Goal: Navigation & Orientation: Find specific page/section

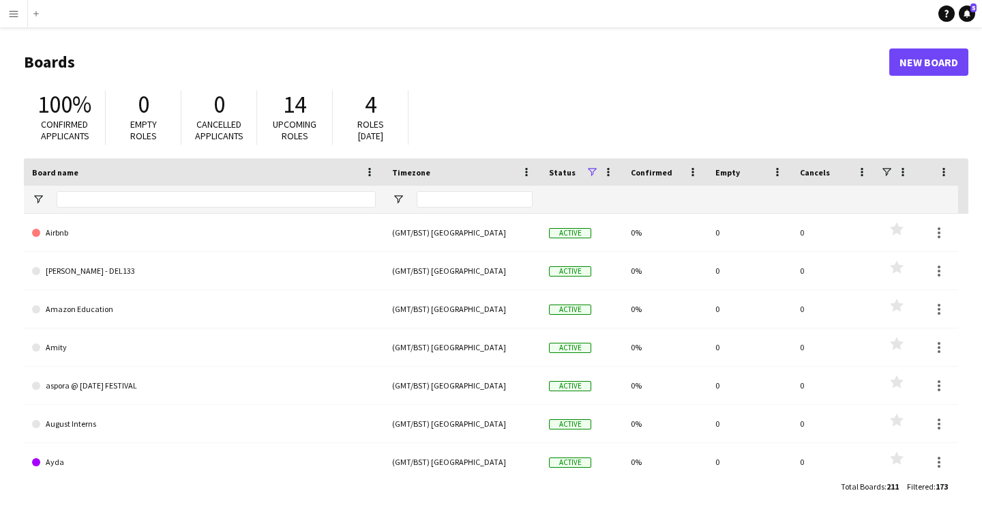
scroll to position [12, 0]
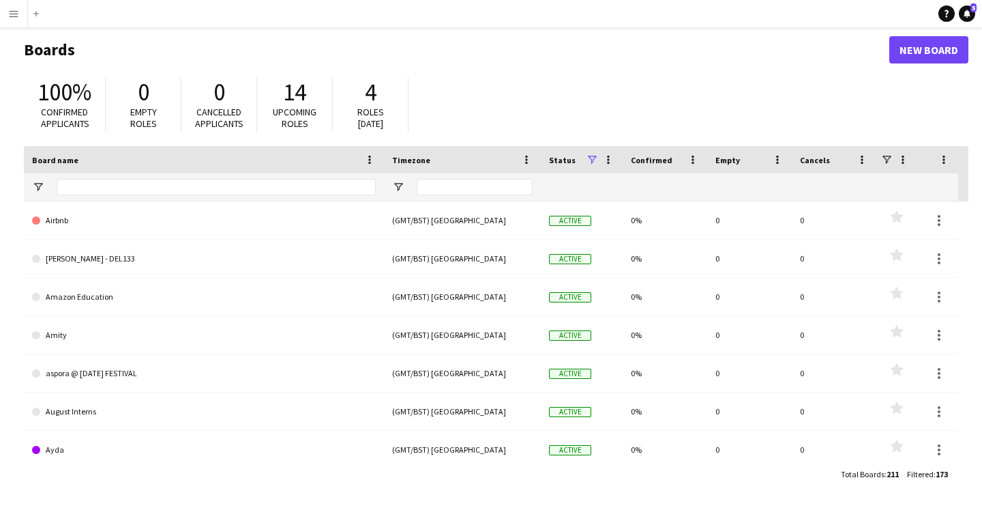
click at [20, 12] on button "Menu" at bounding box center [13, 13] width 27 height 27
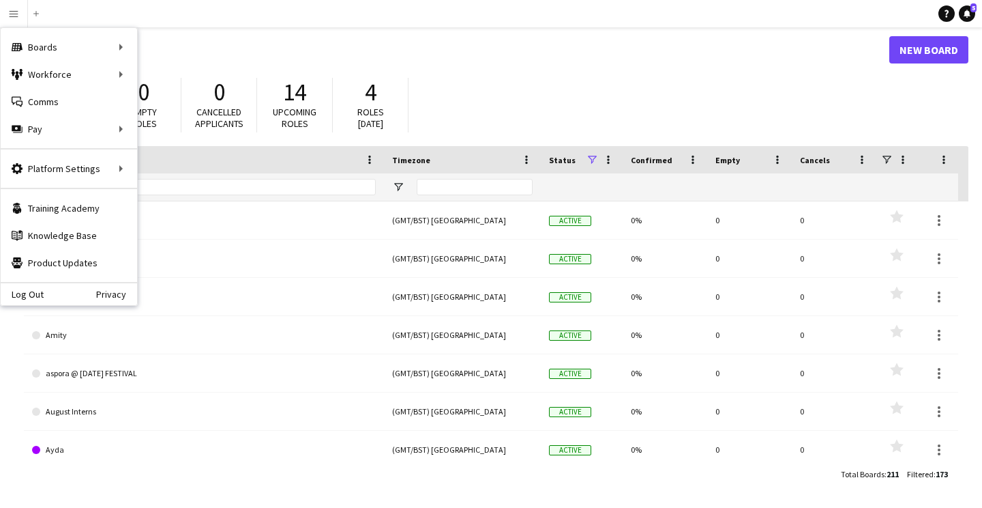
click at [394, 50] on h1 "Boards" at bounding box center [457, 50] width 866 height 20
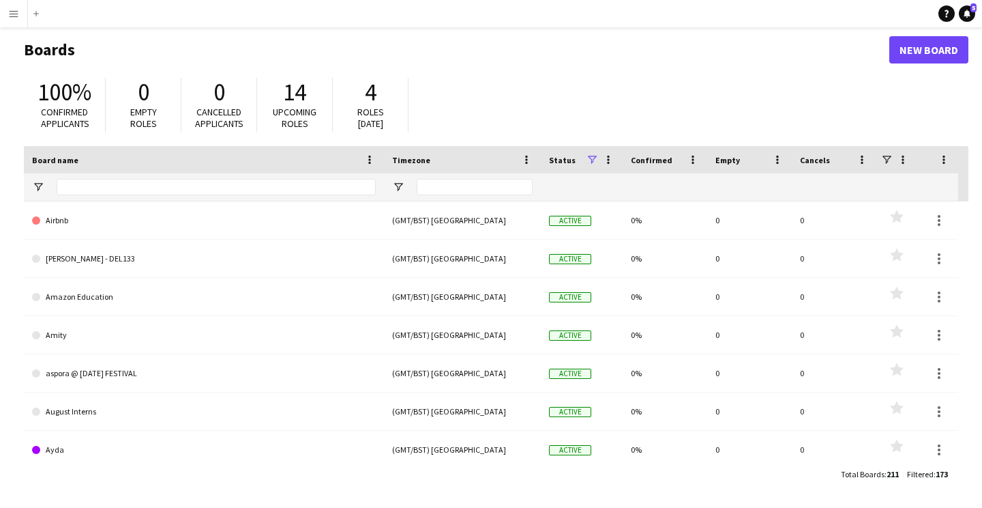
click at [14, 14] on app-icon "Menu" at bounding box center [13, 13] width 11 height 11
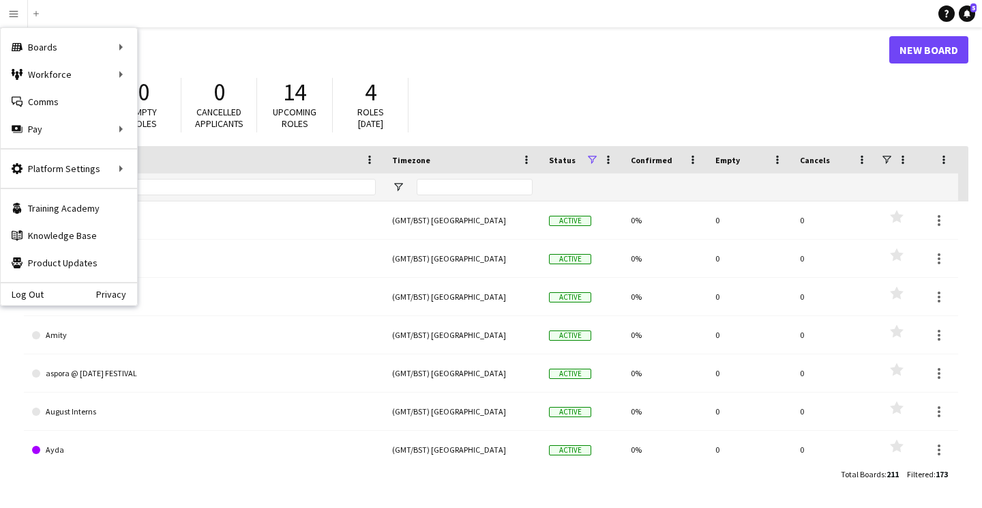
click at [504, 76] on div "100% Confirmed applicants 0 Empty roles 0 Cancelled applicants 14 Upcoming role…" at bounding box center [496, 108] width 945 height 75
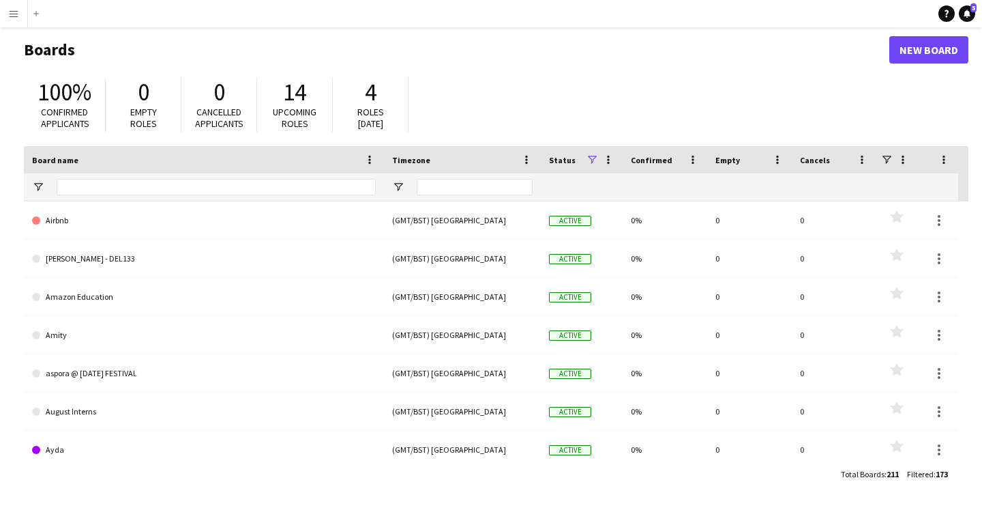
click at [10, 16] on app-icon "Menu" at bounding box center [13, 13] width 11 height 11
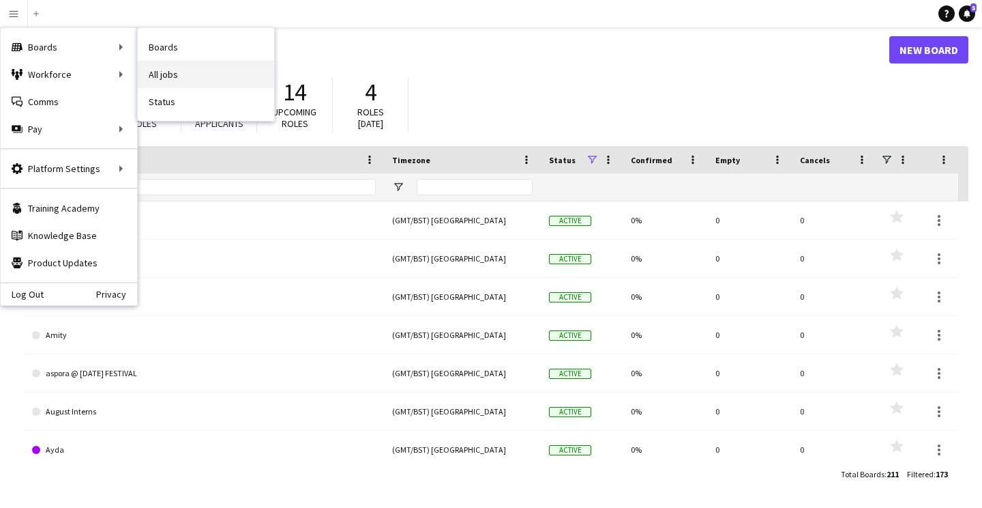
click at [157, 67] on link "All jobs" at bounding box center [206, 74] width 136 height 27
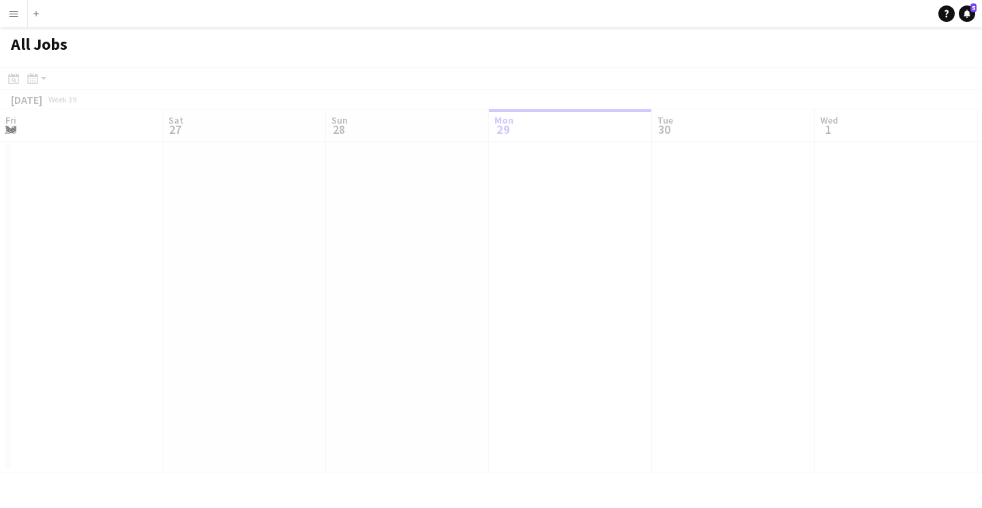
scroll to position [0, 326]
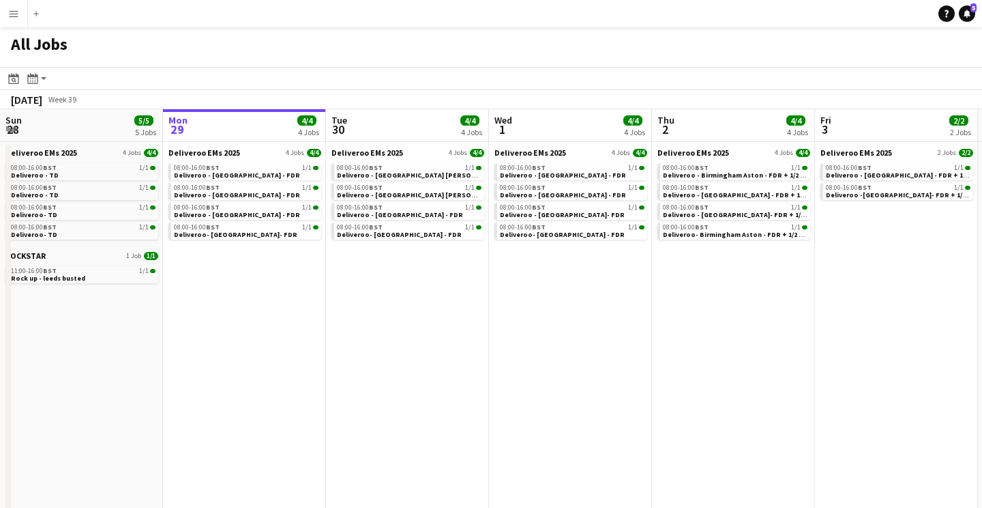
click at [18, 15] on app-icon "Menu" at bounding box center [13, 13] width 11 height 11
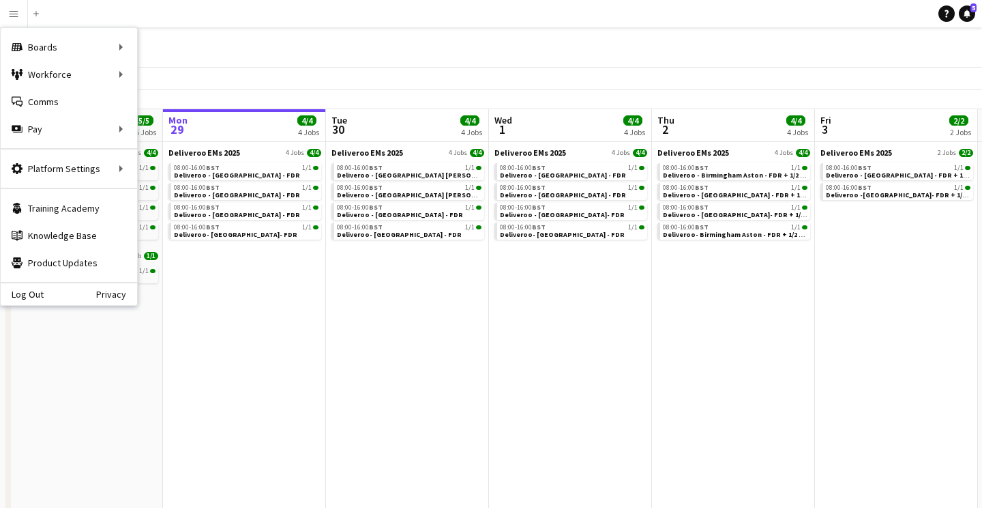
click at [247, 41] on div "All Jobs" at bounding box center [491, 47] width 982 height 40
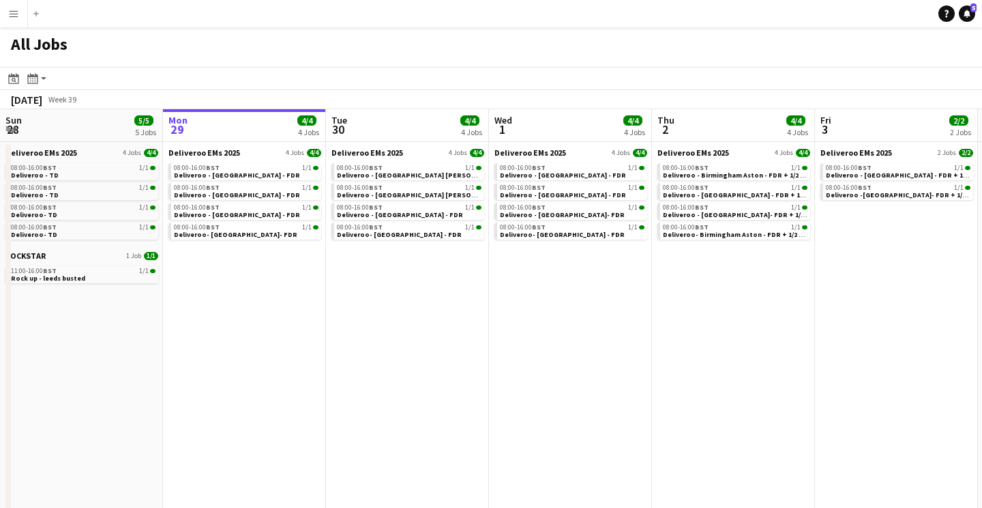
click at [20, 22] on button "Menu" at bounding box center [13, 13] width 27 height 27
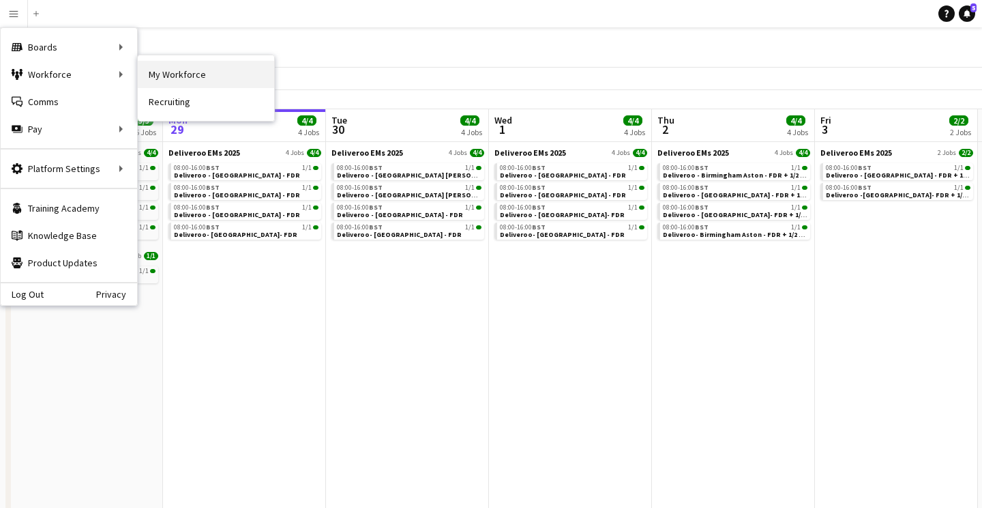
click at [241, 84] on link "My Workforce" at bounding box center [206, 74] width 136 height 27
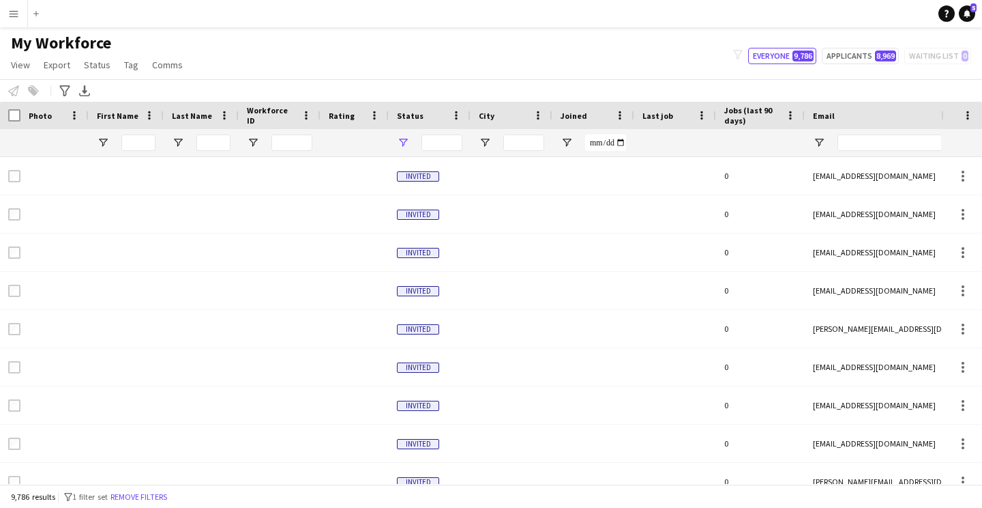
type input "**********"
click at [15, 17] on app-icon "Menu" at bounding box center [13, 13] width 11 height 11
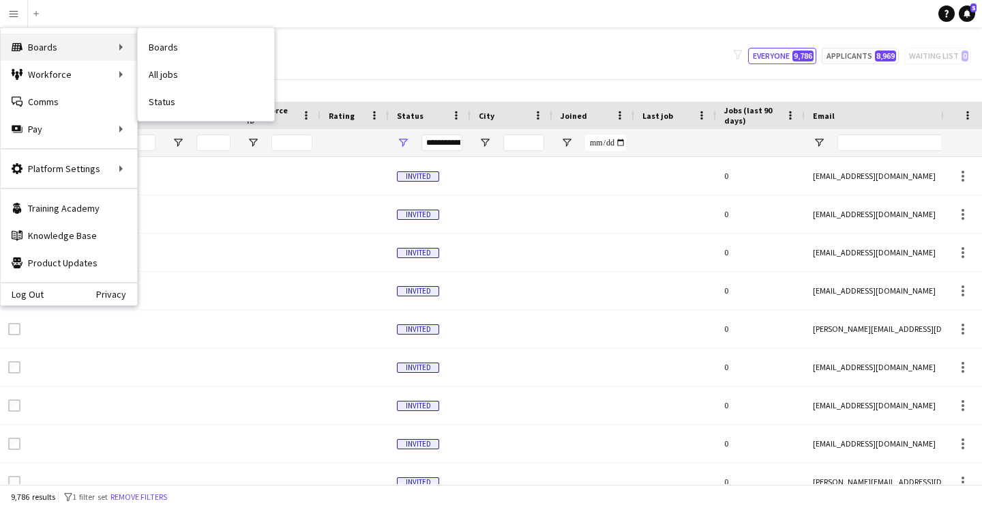
click at [78, 47] on div "Boards Boards" at bounding box center [69, 46] width 136 height 27
click at [191, 46] on link "Boards" at bounding box center [206, 46] width 136 height 27
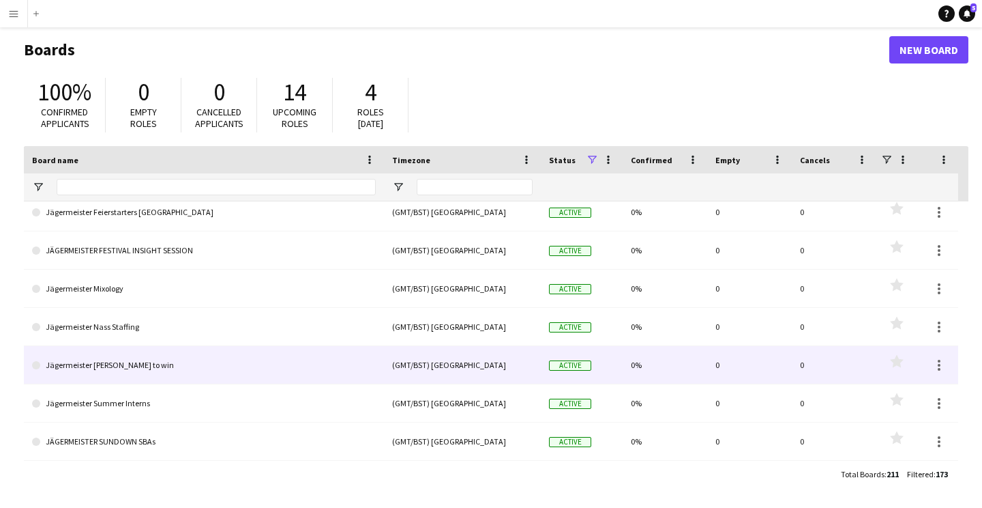
scroll to position [2813, 0]
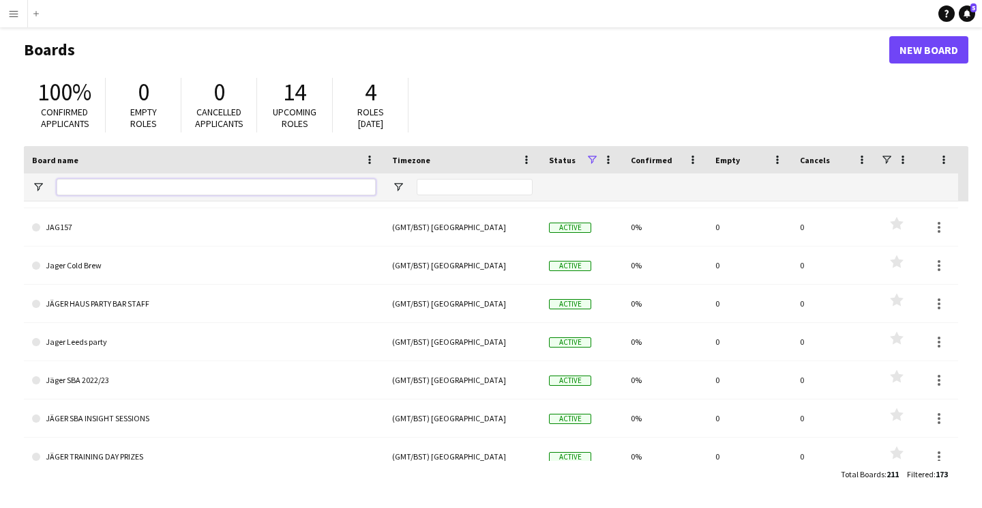
click at [327, 192] on input "Board name Filter Input" at bounding box center [216, 187] width 319 height 16
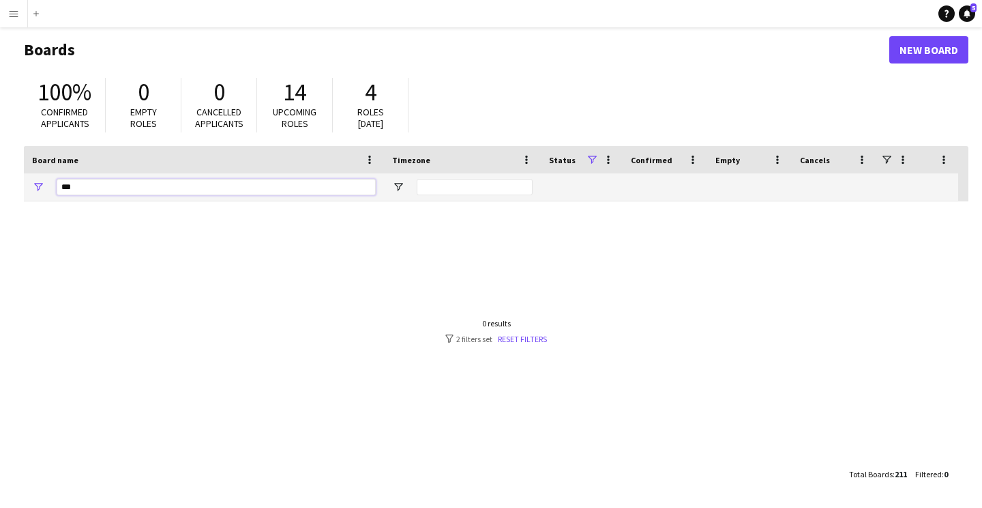
scroll to position [0, 0]
type input "*"
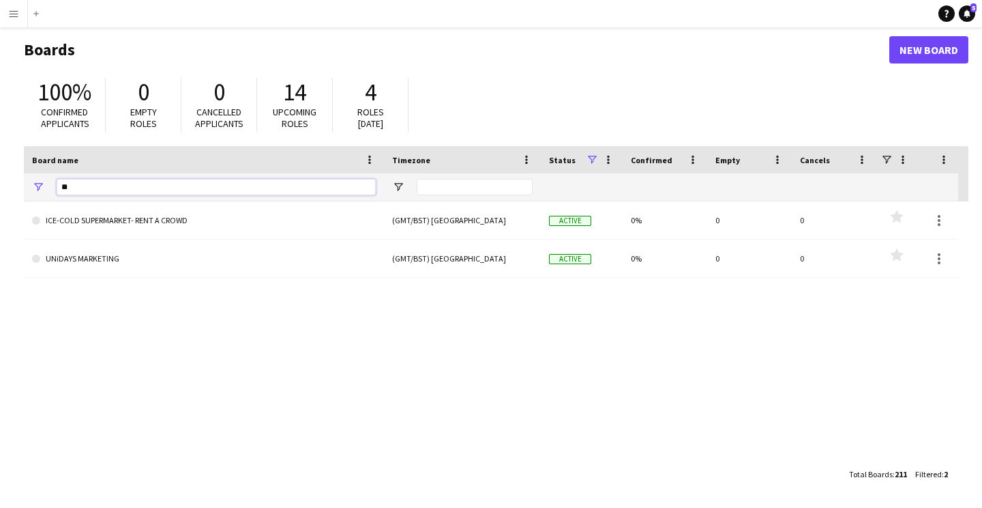
type input "*"
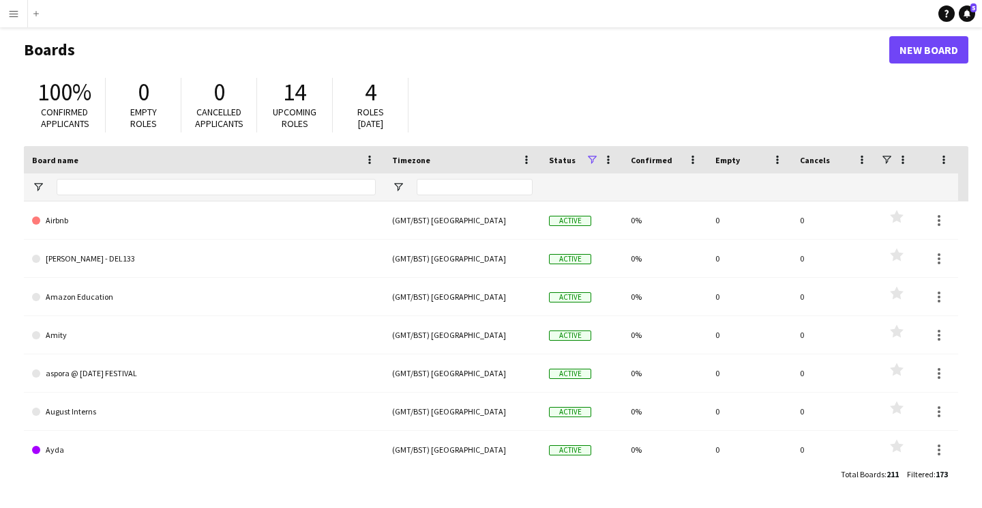
click at [495, 76] on div "100% Confirmed applicants 0 Empty roles 0 Cancelled applicants 14 Upcoming role…" at bounding box center [496, 108] width 945 height 75
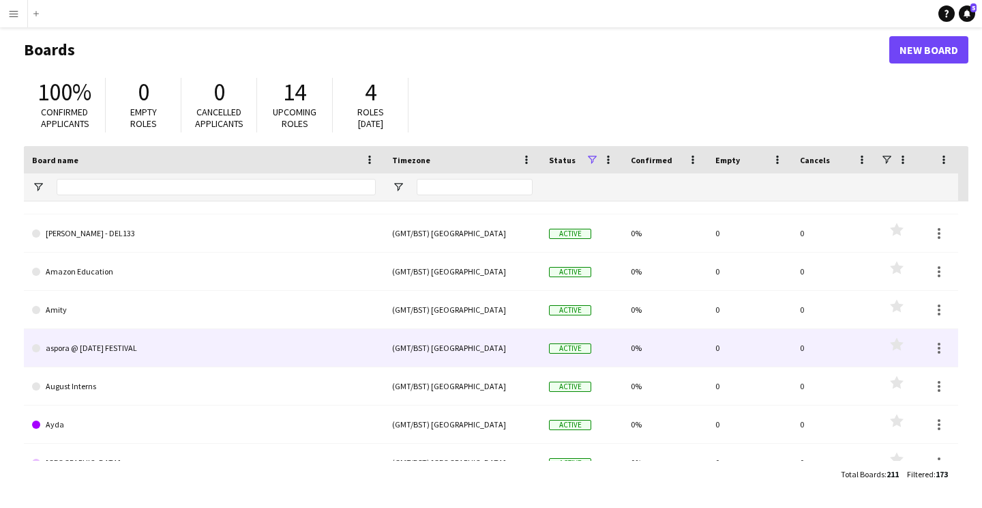
scroll to position [26, 0]
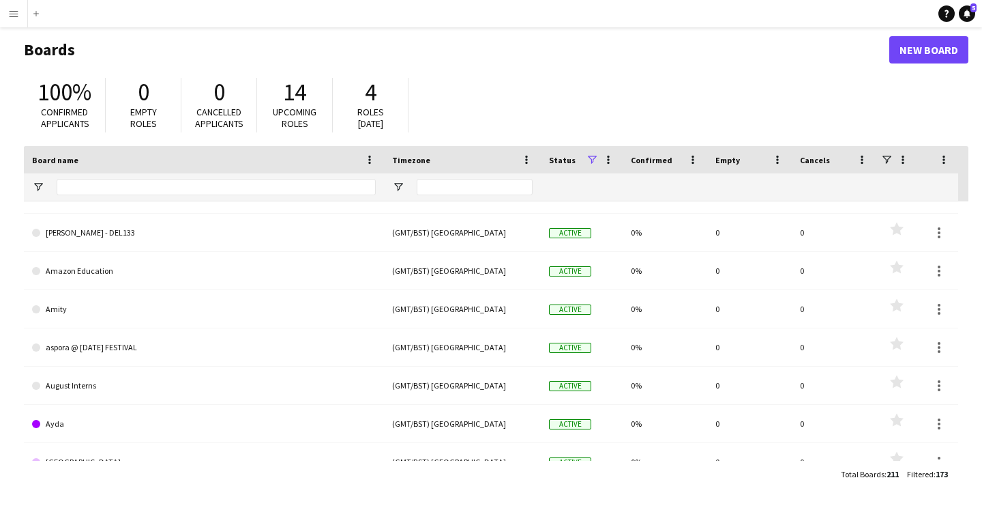
click at [16, 12] on app-icon "Menu" at bounding box center [13, 13] width 11 height 11
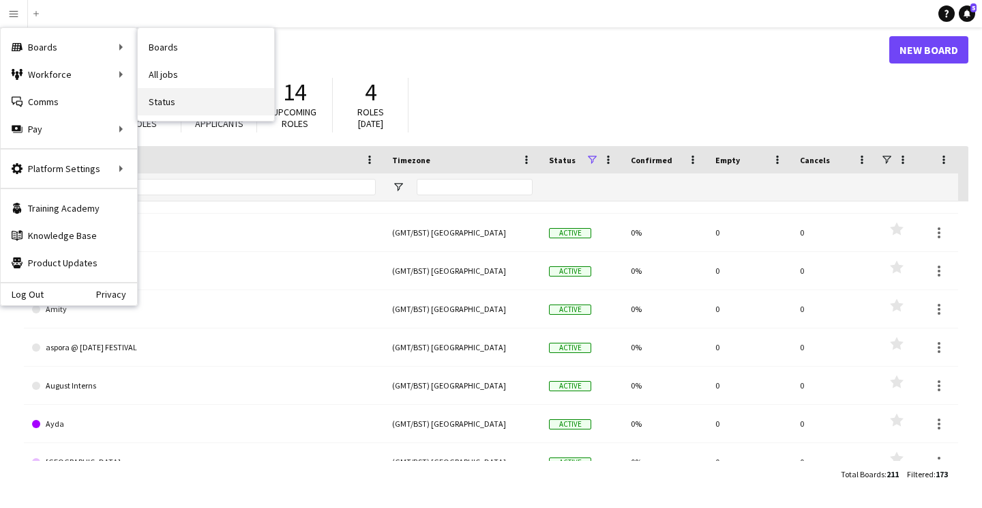
click at [167, 96] on link "Status" at bounding box center [206, 101] width 136 height 27
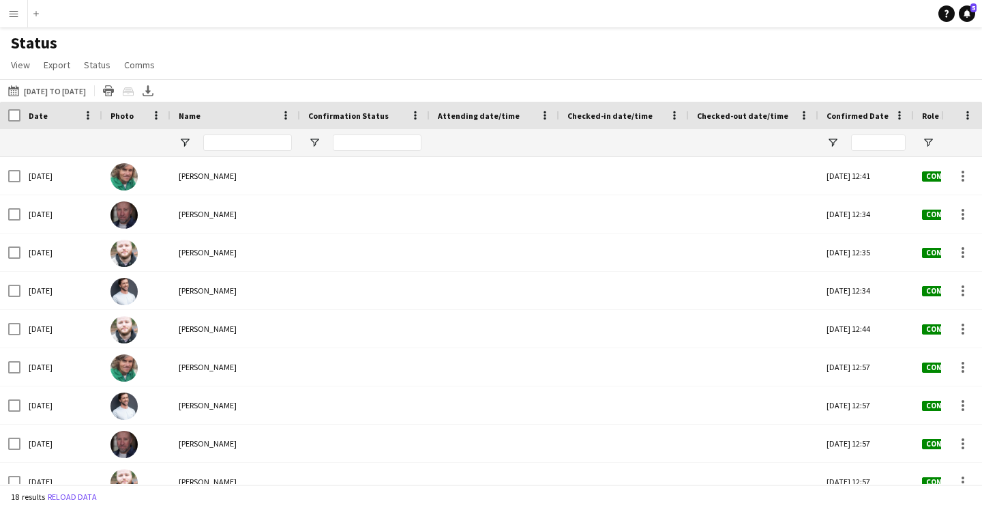
click at [19, 11] on button "Menu" at bounding box center [13, 13] width 27 height 27
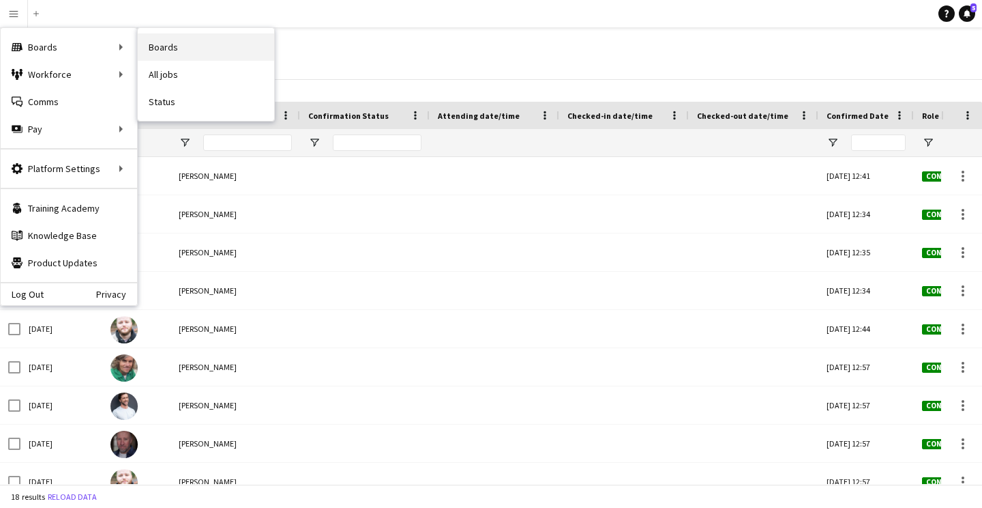
click at [154, 46] on link "Boards" at bounding box center [206, 46] width 136 height 27
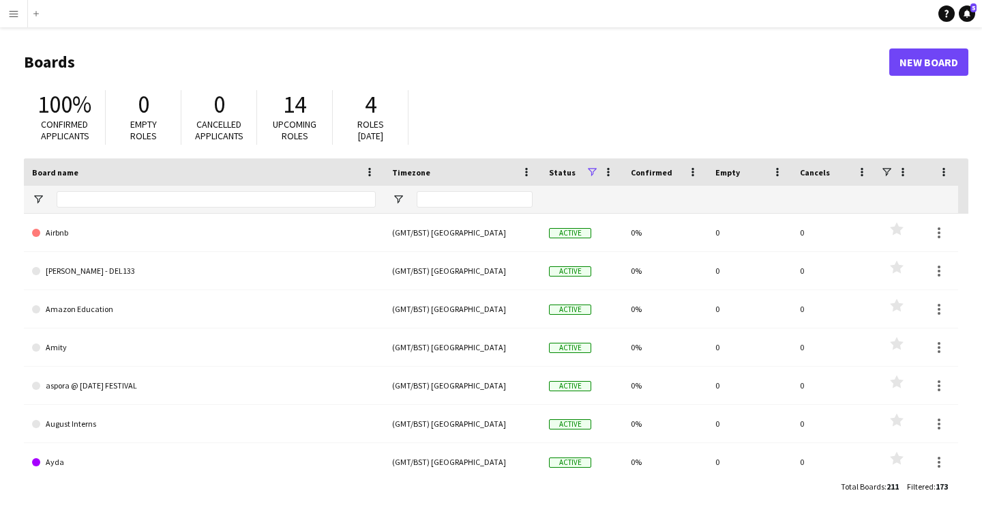
click at [18, 8] on button "Menu" at bounding box center [13, 13] width 27 height 27
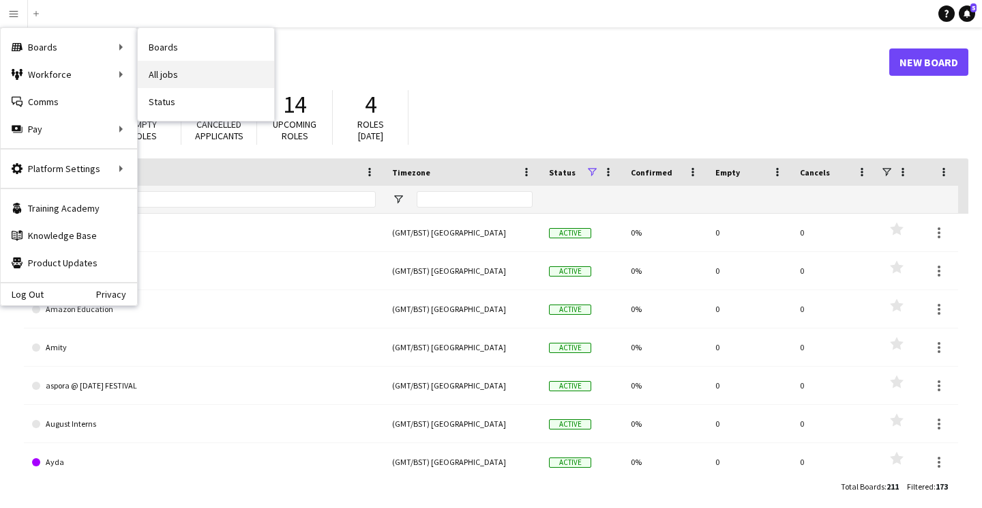
click at [191, 69] on link "All jobs" at bounding box center [206, 74] width 136 height 27
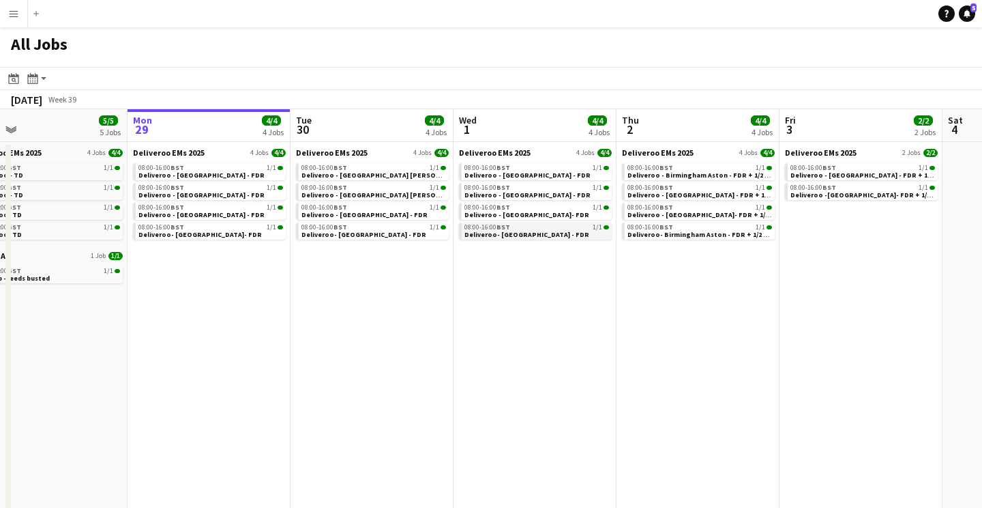
scroll to position [0, 355]
